Goal: Check status: Check status

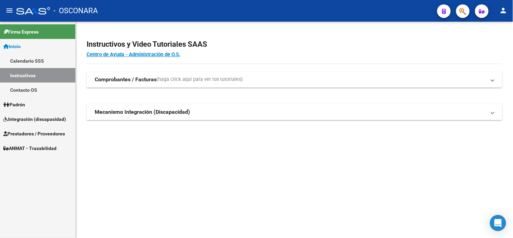
click at [60, 144] on link "ANMAT - Trazabilidad" at bounding box center [37, 148] width 75 height 15
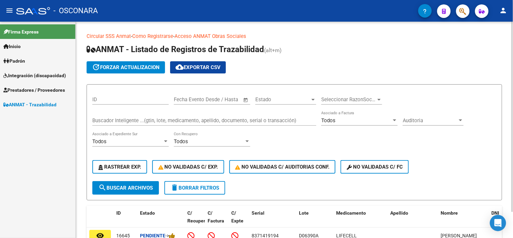
click at [123, 120] on input "Buscador Inteligente ...(gtin, lote, medicamento, apellido, documento, serial o…" at bounding box center [204, 120] width 224 height 6
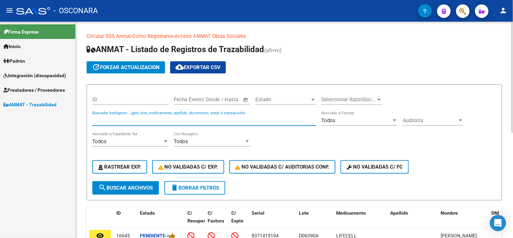
paste input "579329779458"
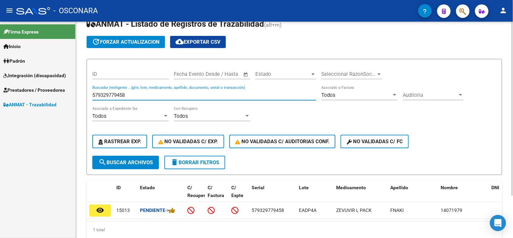
scroll to position [52, 0]
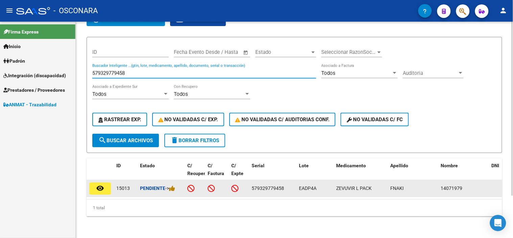
type input "579329779458"
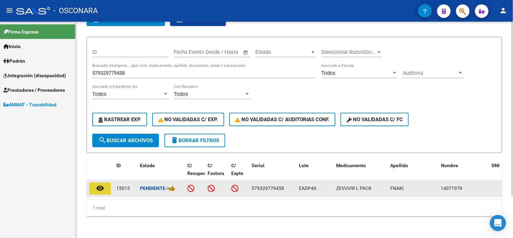
click at [102, 184] on mat-icon "remove_red_eye" at bounding box center [100, 188] width 8 height 8
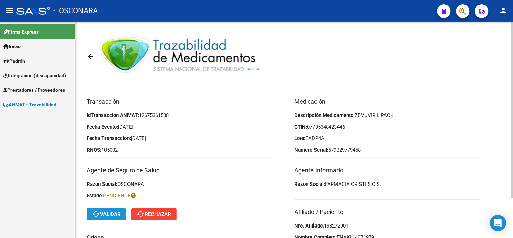
click at [95, 210] on mat-icon "cached" at bounding box center [96, 214] width 8 height 8
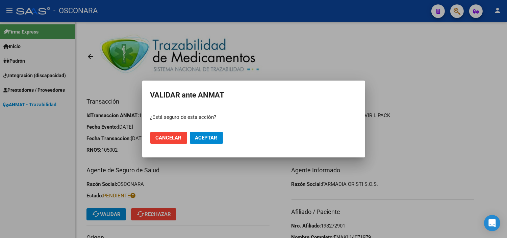
click at [214, 144] on mat-dialog-actions "Cancelar Aceptar" at bounding box center [253, 137] width 207 height 23
click at [218, 132] on button "Aceptar" at bounding box center [206, 138] width 33 height 12
